Goal: Transaction & Acquisition: Purchase product/service

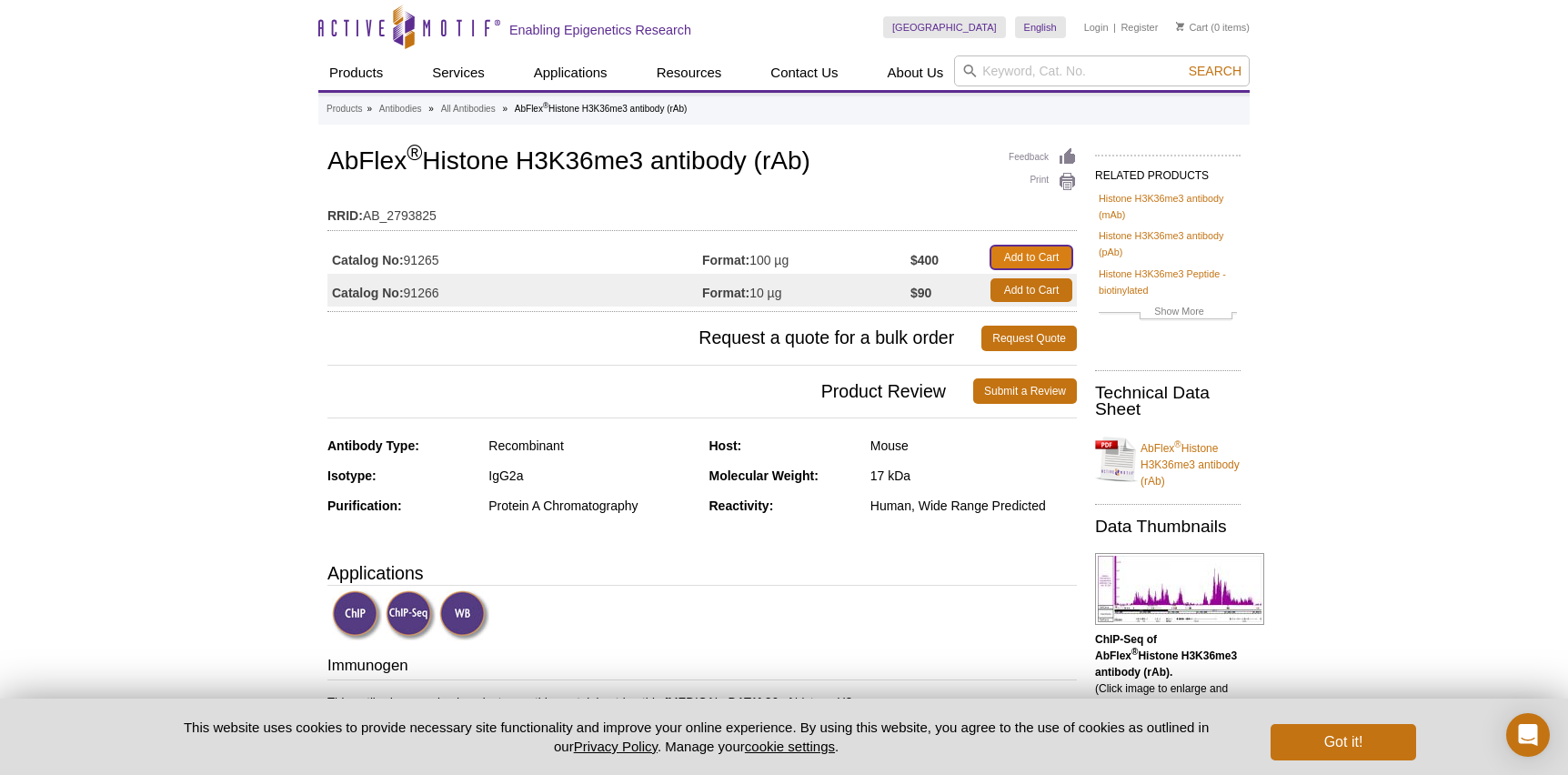
click at [1010, 257] on link "Add to Cart" at bounding box center [1031, 257] width 82 height 24
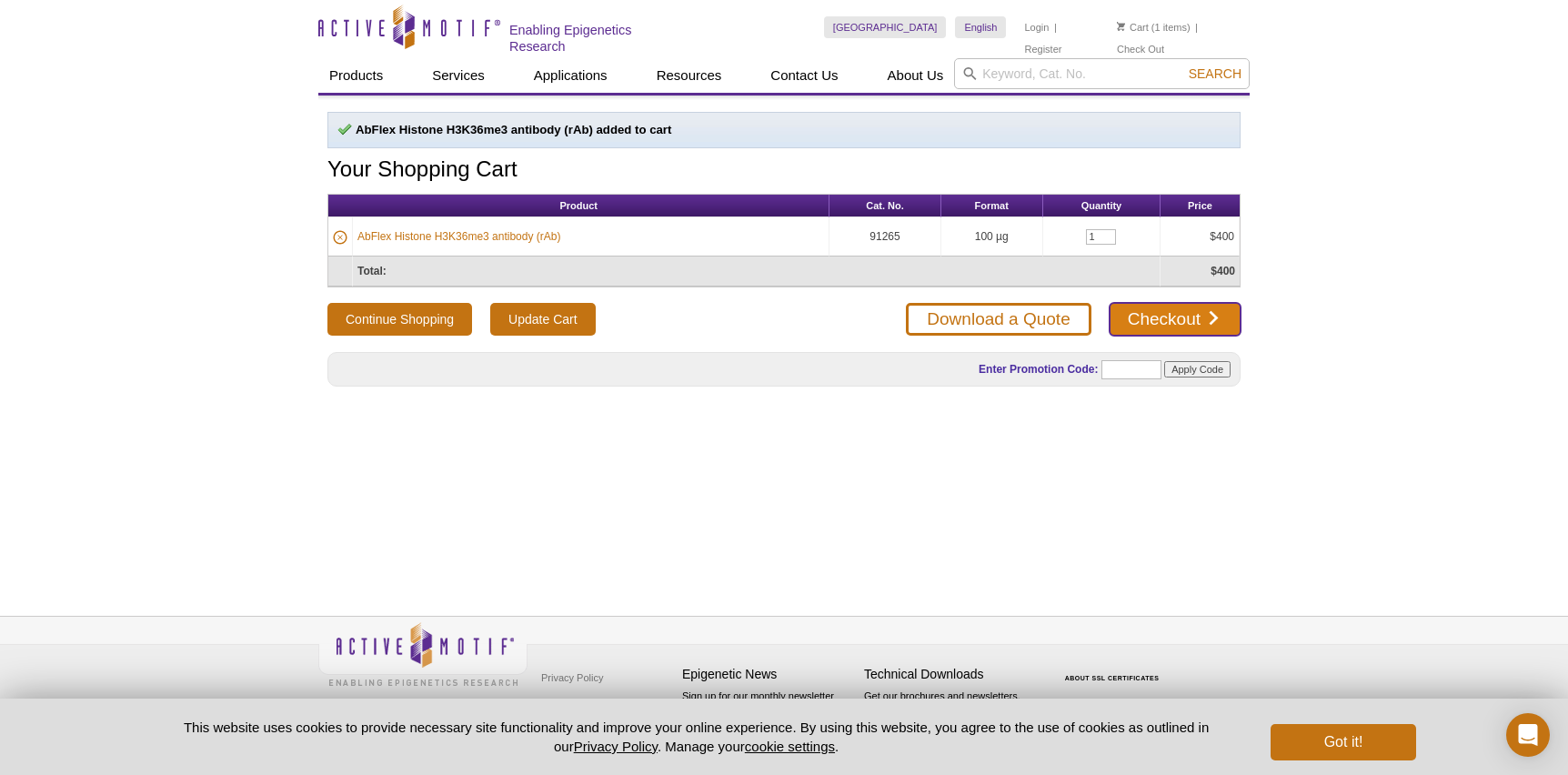
click at [1175, 312] on link "Checkout" at bounding box center [1176, 319] width 131 height 32
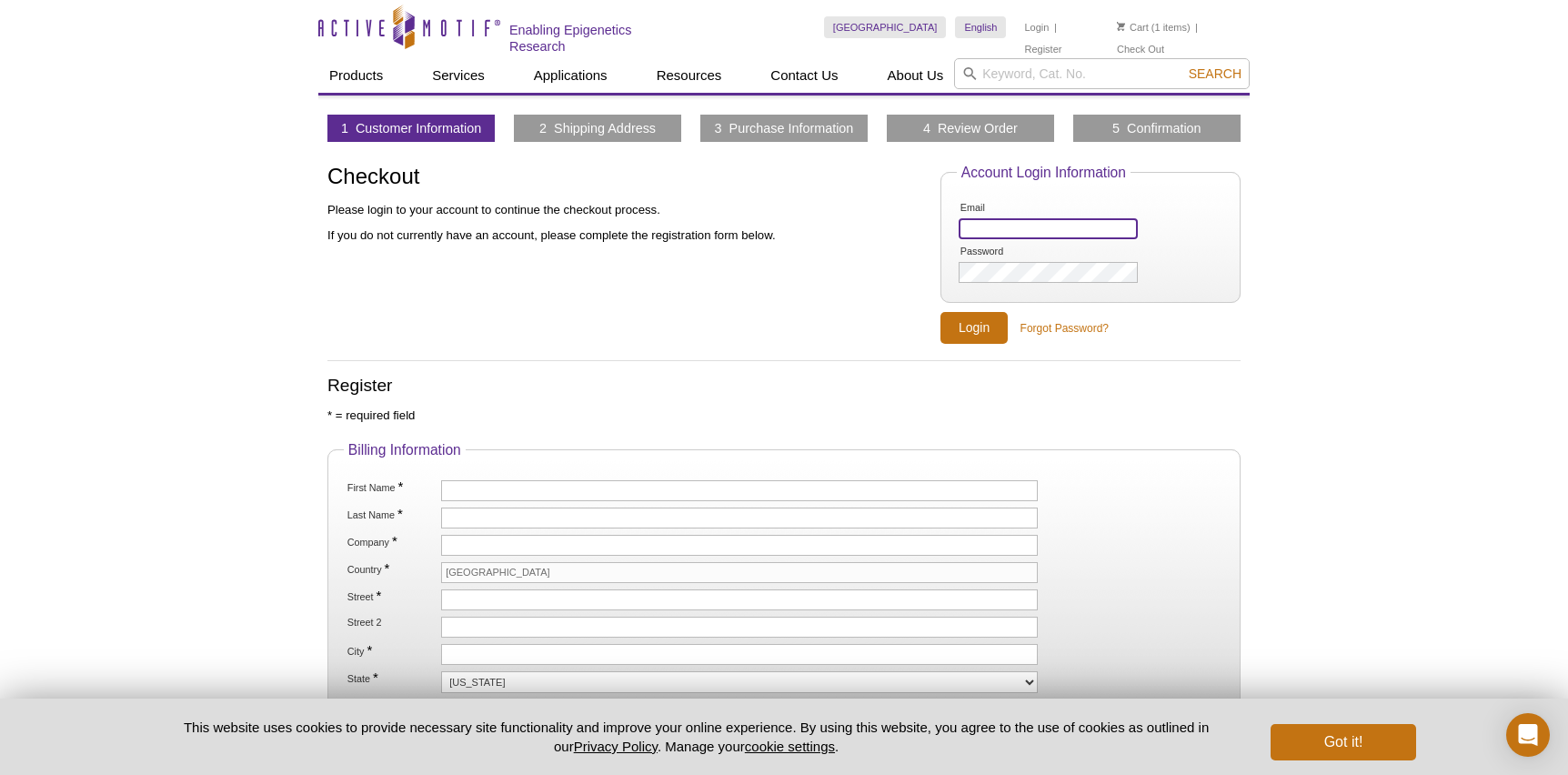
click at [1077, 226] on input "Email" at bounding box center [1048, 229] width 179 height 21
type input "[EMAIL_ADDRESS][PERSON_NAME][DOMAIN_NAME]"
click at [974, 329] on input "Login" at bounding box center [973, 329] width 67 height 32
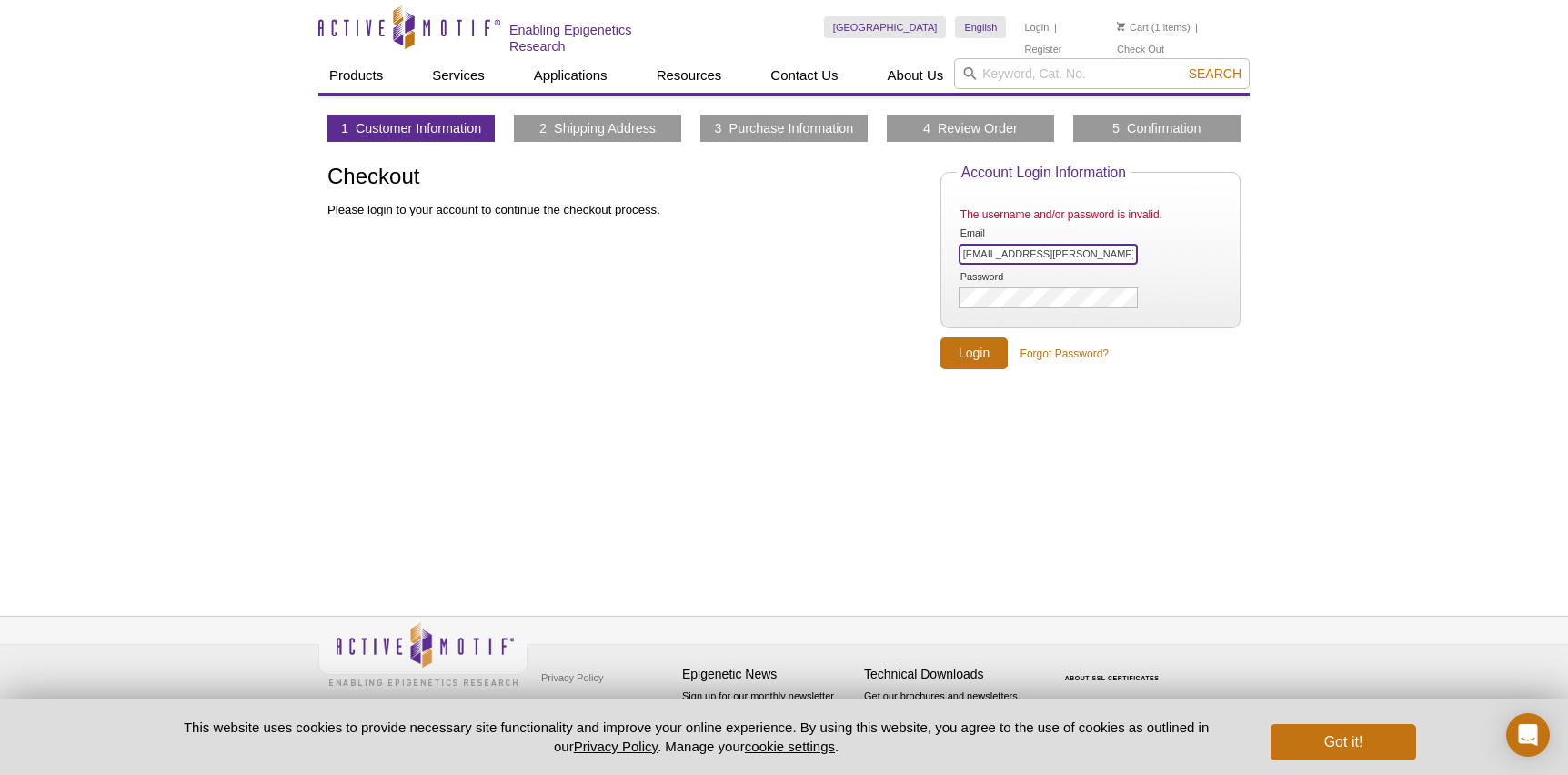
click at [992, 253] on input "[EMAIL_ADDRESS][PERSON_NAME][DOMAIN_NAME]" at bounding box center [1048, 255] width 179 height 21
click at [1060, 248] on input "katelyn.raburn@medicine.ufl.edu" at bounding box center [1048, 255] width 179 height 21
click at [1060, 248] on input "[EMAIL_ADDRESS][PERSON_NAME][DOMAIN_NAME]" at bounding box center [1048, 255] width 179 height 21
type input "[EMAIL_ADDRESS][PERSON_NAME][DOMAIN_NAME]"
click at [972, 358] on input "Login" at bounding box center [973, 353] width 67 height 32
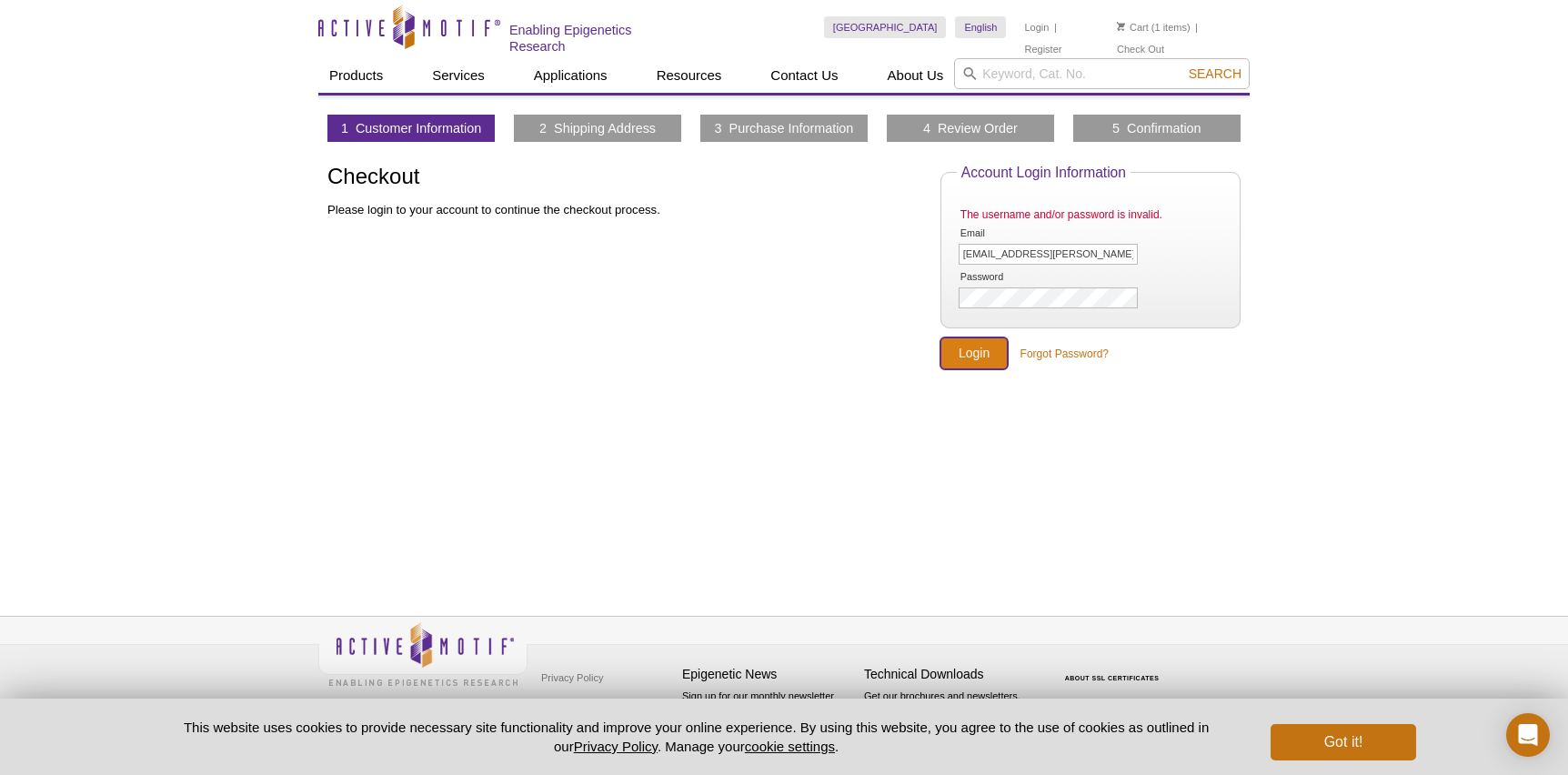
click at [977, 348] on input "Login" at bounding box center [973, 353] width 67 height 32
click at [991, 254] on input "[EMAIL_ADDRESS][PERSON_NAME][DOMAIN_NAME]" at bounding box center [1048, 255] width 179 height 21
click at [1098, 250] on input "[EMAIL_ADDRESS][PERSON_NAME][DOMAIN_NAME]" at bounding box center [1048, 255] width 179 height 21
click at [1098, 250] on input "katelyn.raburn@ufl.edu" at bounding box center [1048, 255] width 179 height 21
type input "[EMAIL_ADDRESS][PERSON_NAME][DOMAIN_NAME]"
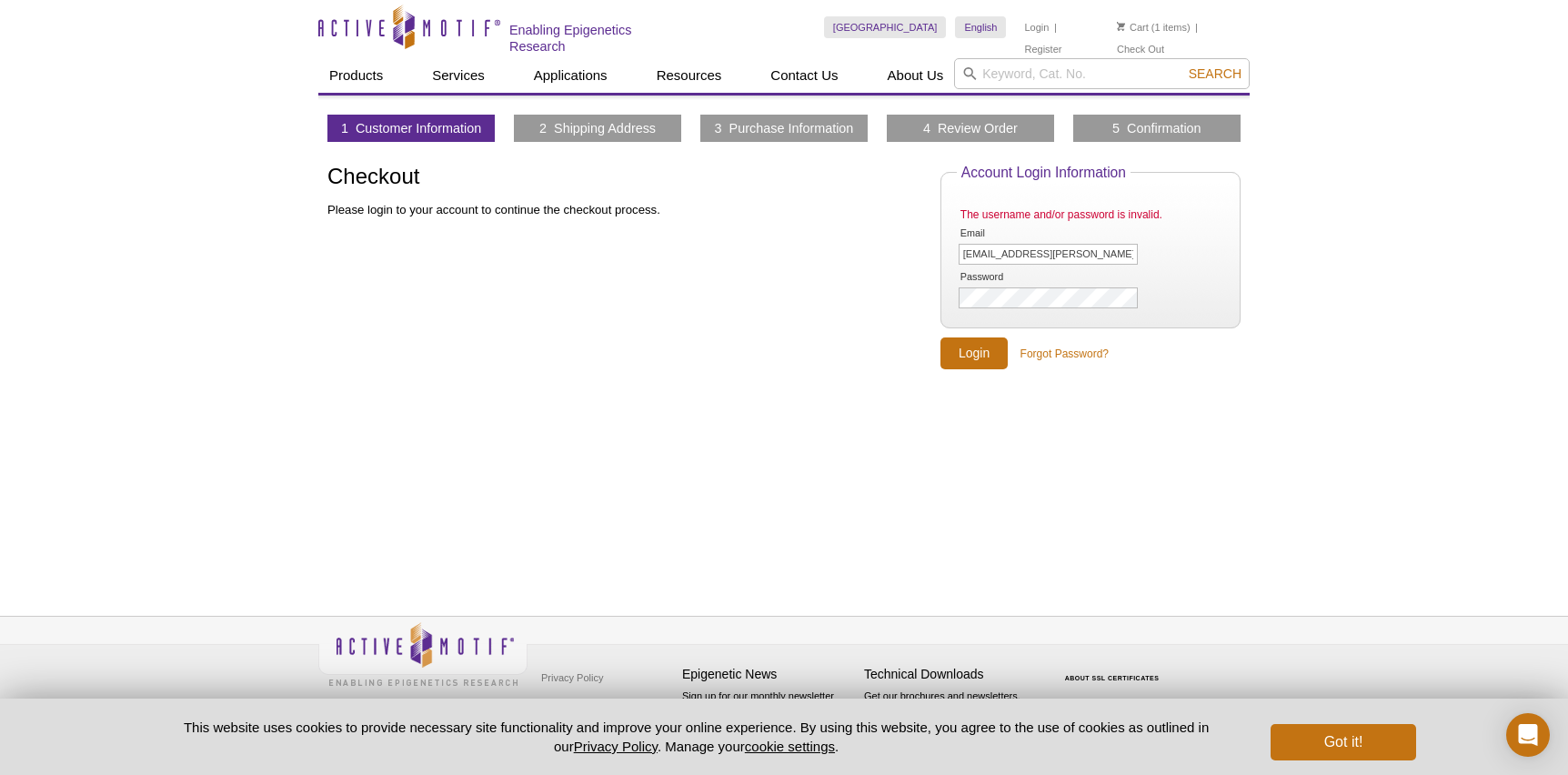
click at [1045, 308] on fieldset "Account Login Information The username and/or password is invalid. Email kately…" at bounding box center [1090, 246] width 300 height 164
click at [969, 349] on input "Login" at bounding box center [973, 353] width 67 height 32
click at [983, 349] on input "Login" at bounding box center [973, 353] width 67 height 32
click at [987, 347] on input "Login" at bounding box center [973, 353] width 67 height 32
click at [989, 245] on input "[EMAIL_ADDRESS][PERSON_NAME][DOMAIN_NAME]" at bounding box center [1048, 255] width 179 height 21
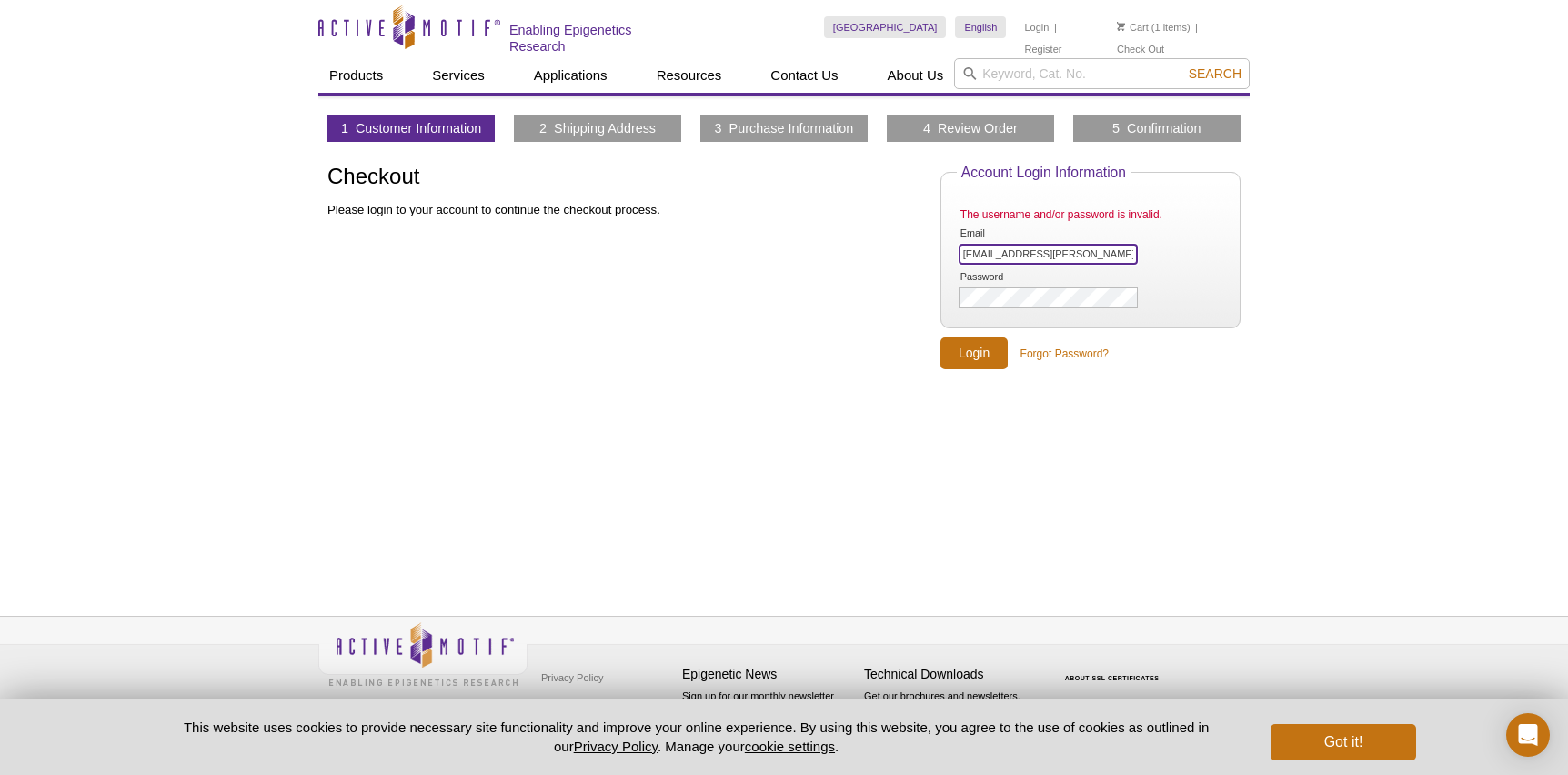
click at [1013, 253] on input "katelyn.raburn@medicine.ufl.edu" at bounding box center [1048, 255] width 179 height 21
type input "[EMAIL_ADDRESS][PERSON_NAME][DOMAIN_NAME]"
click at [980, 353] on input "Login" at bounding box center [973, 353] width 67 height 32
